Goal: Transaction & Acquisition: Purchase product/service

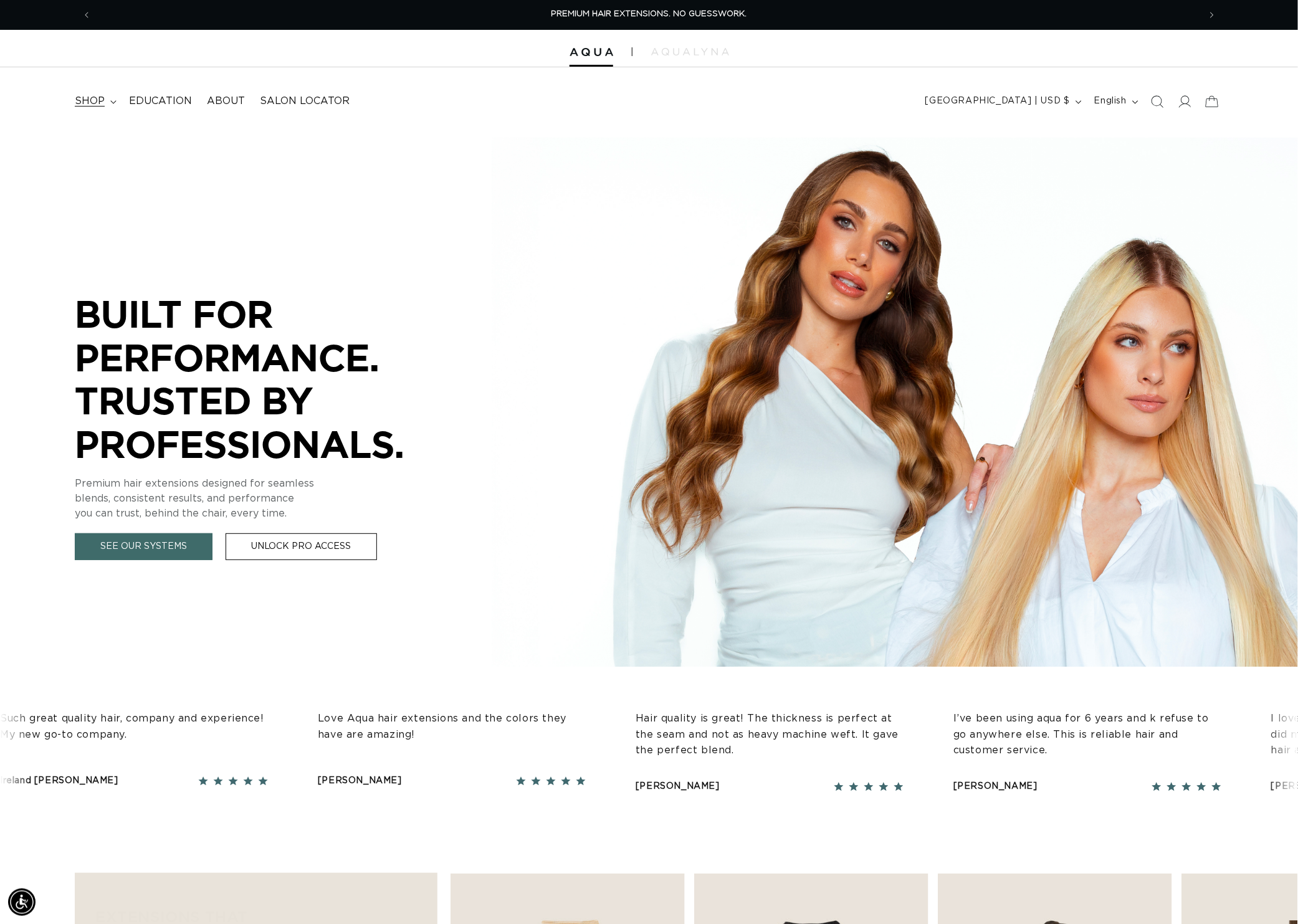
click at [105, 105] on span "shop" at bounding box center [89, 101] width 30 height 13
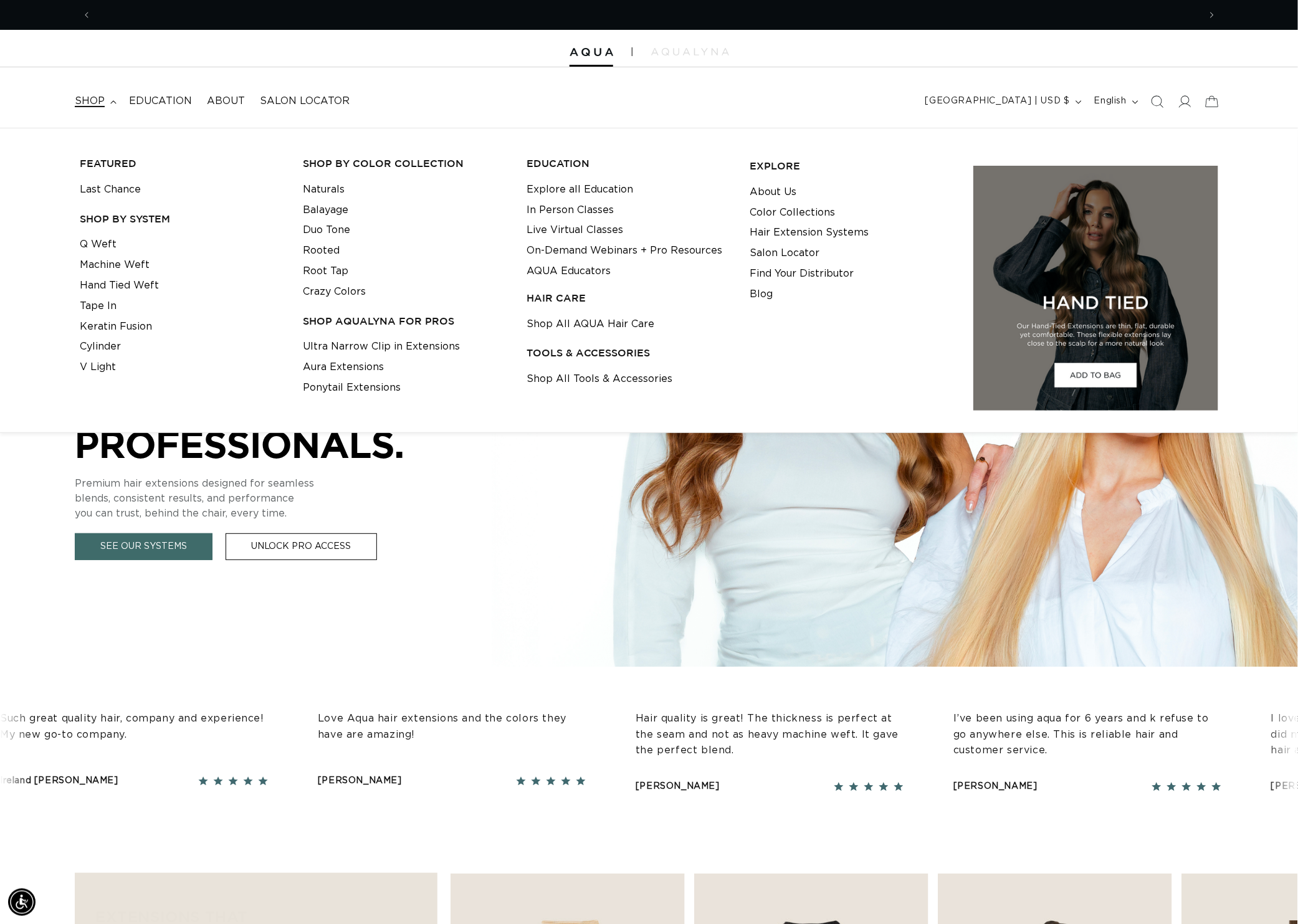
scroll to position [0, 1176]
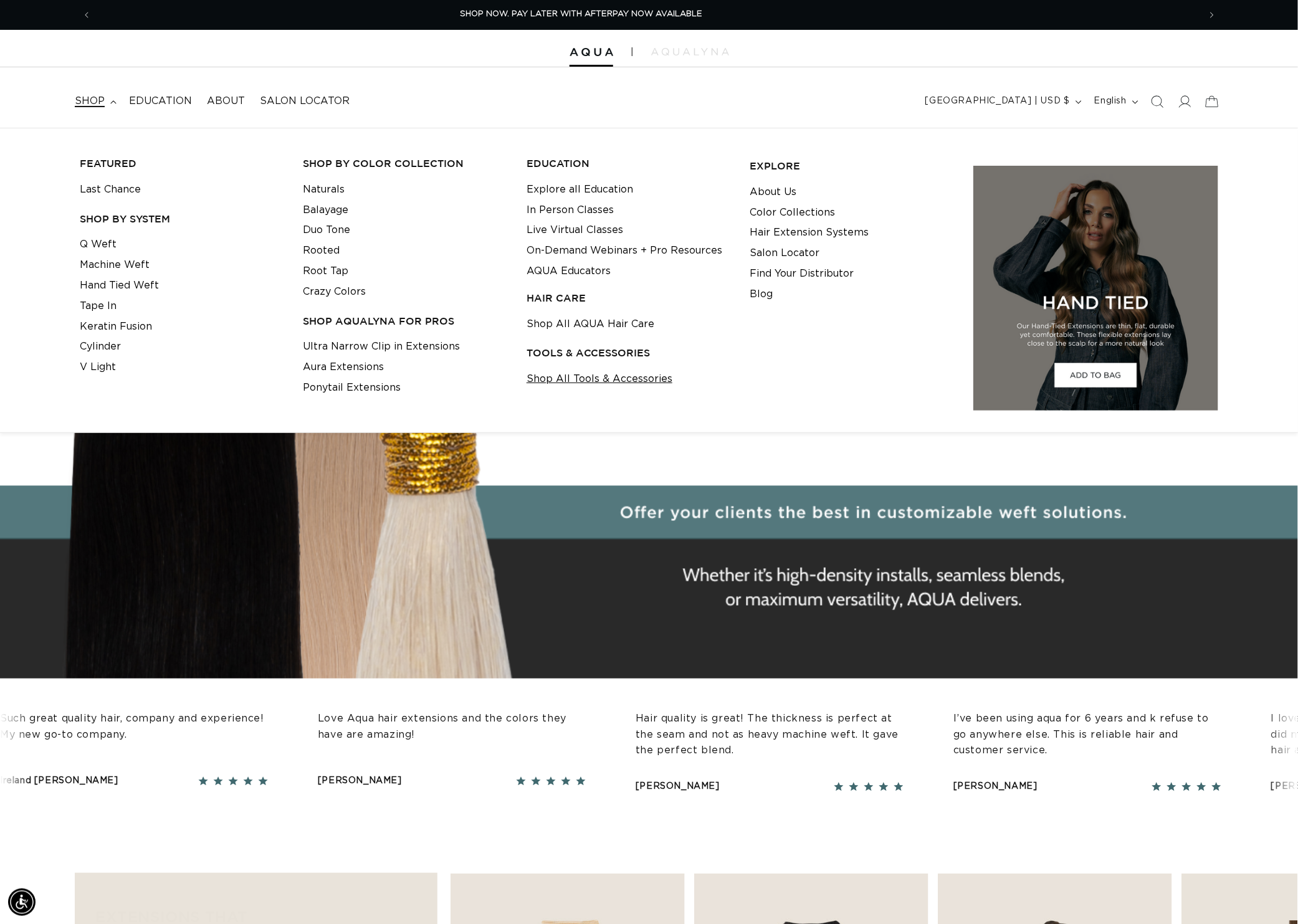
click at [575, 380] on link "Shop All Tools & Accessories" at bounding box center [599, 379] width 146 height 21
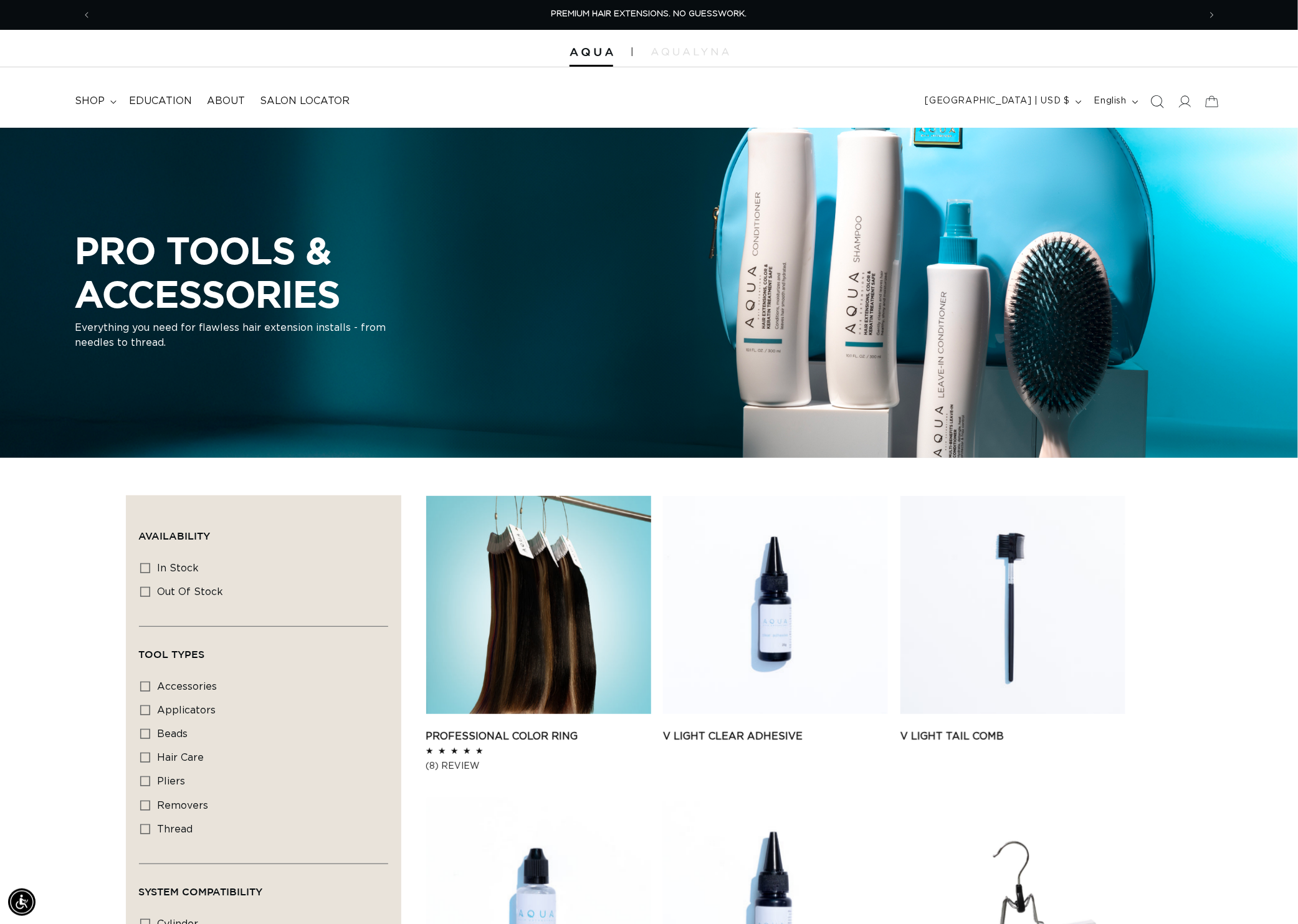
click at [1150, 103] on icon "Search" at bounding box center [1156, 101] width 13 height 13
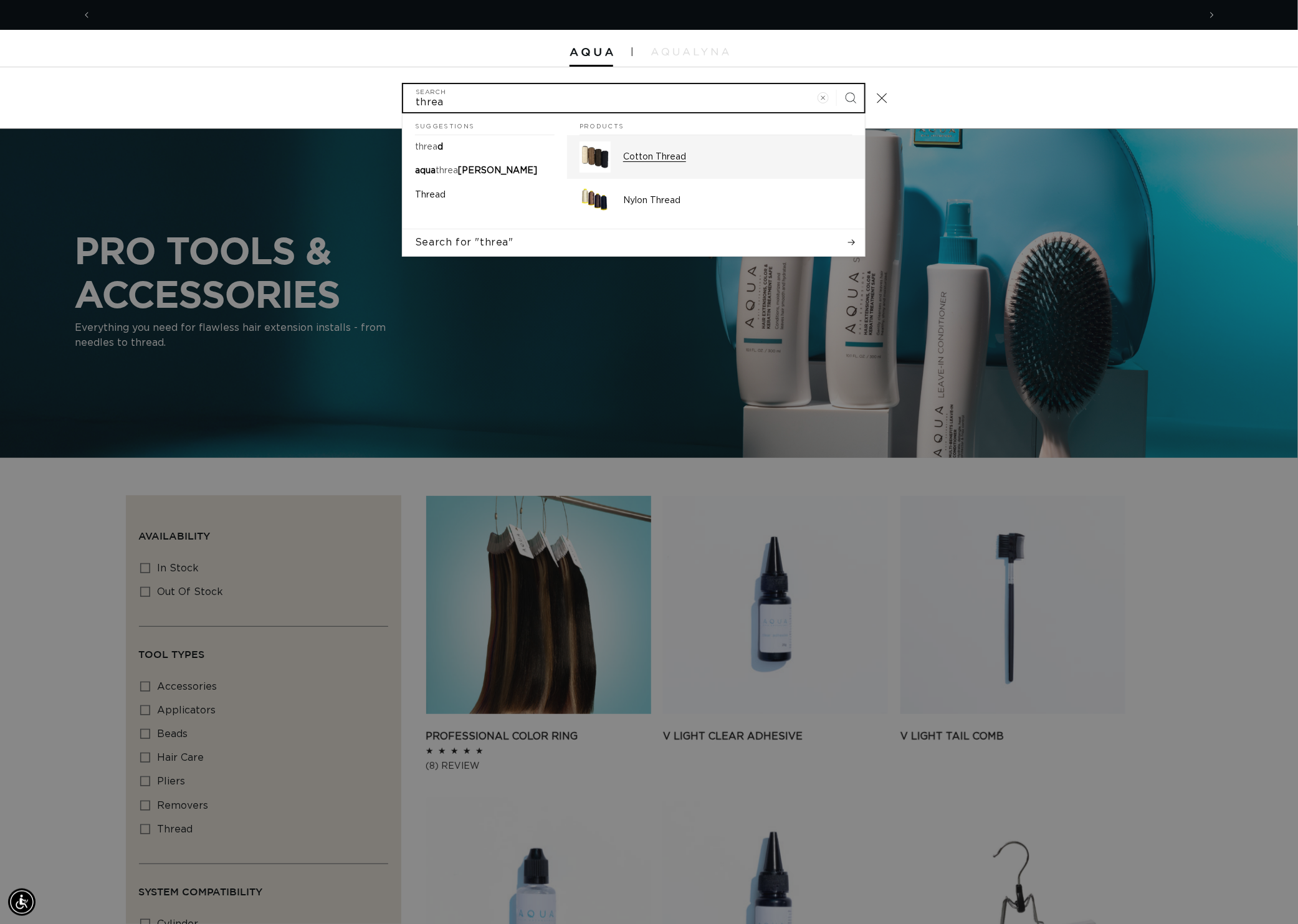
scroll to position [0, 2351]
type input "threa"
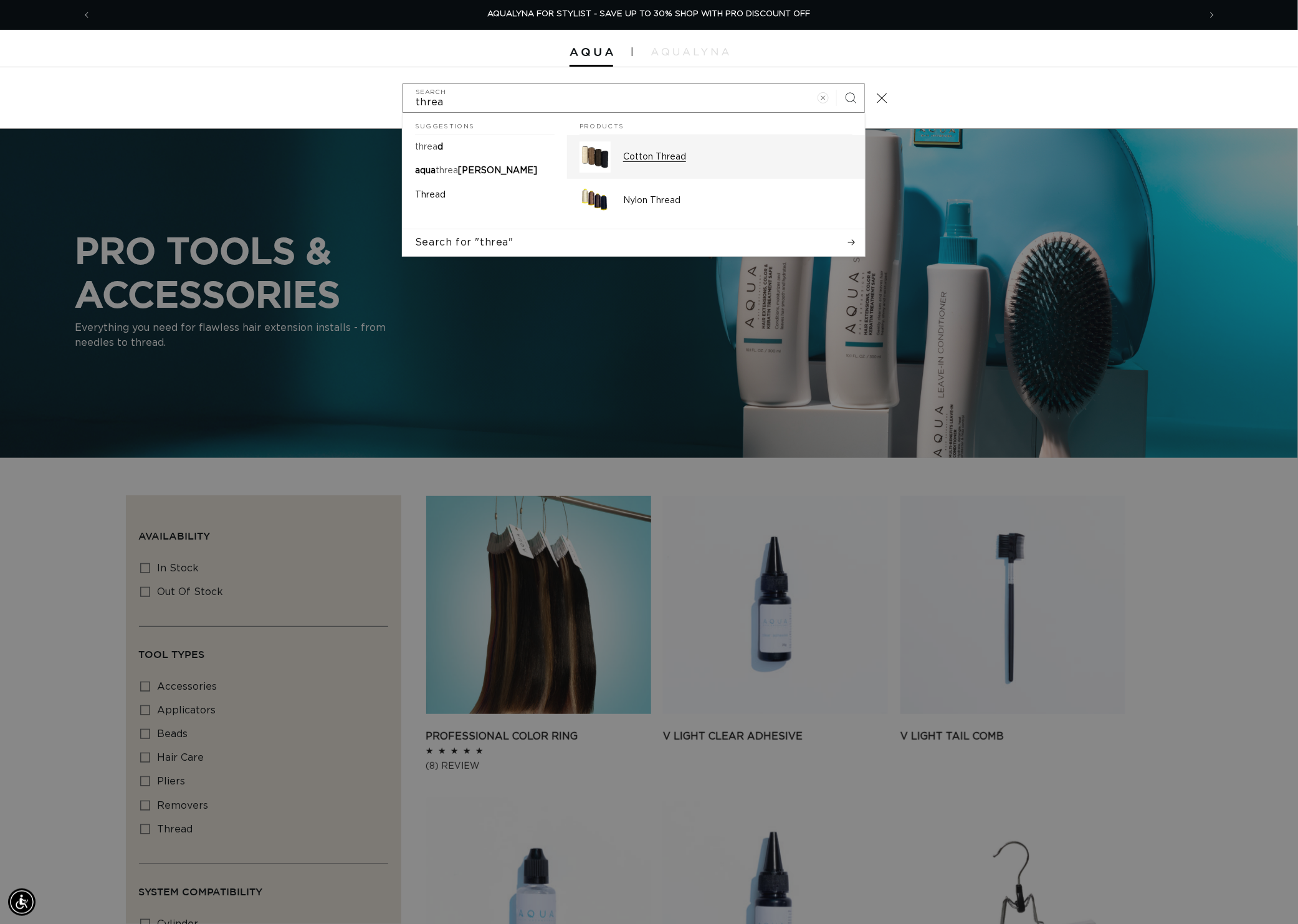
click at [635, 159] on p "Cotton Thread" at bounding box center [737, 157] width 229 height 11
